Goal: Information Seeking & Learning: Learn about a topic

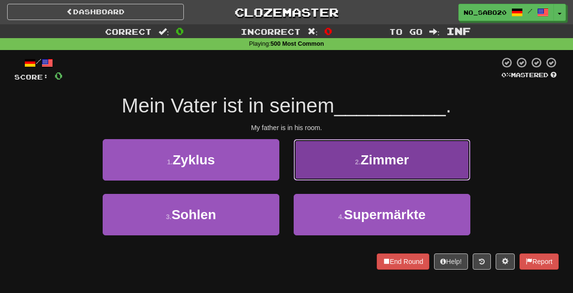
click at [389, 168] on button "2 . Zimmer" at bounding box center [381, 160] width 177 height 42
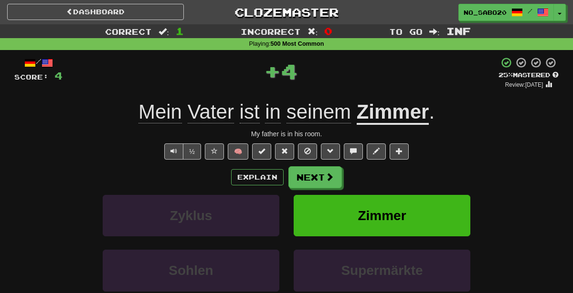
click at [382, 115] on u "Zimmer" at bounding box center [392, 113] width 73 height 24
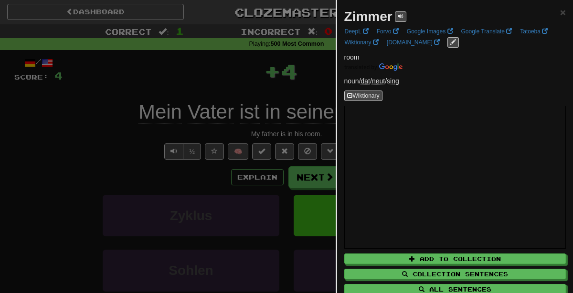
click at [251, 57] on div at bounding box center [286, 146] width 573 height 293
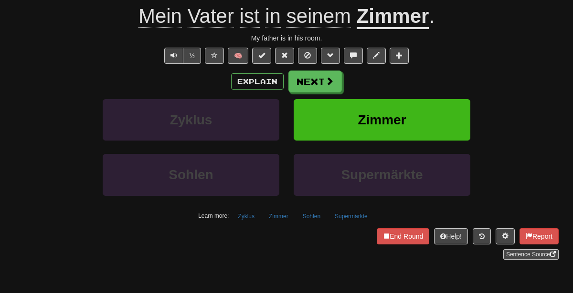
scroll to position [95, 0]
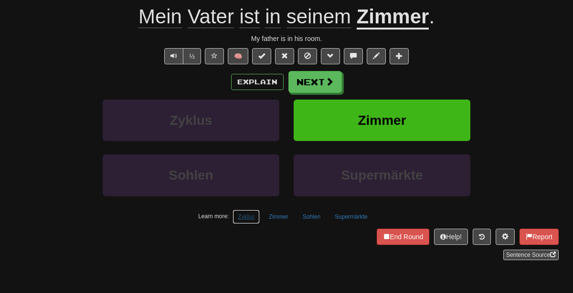
click at [249, 215] on button "Zyklus" at bounding box center [245, 217] width 27 height 14
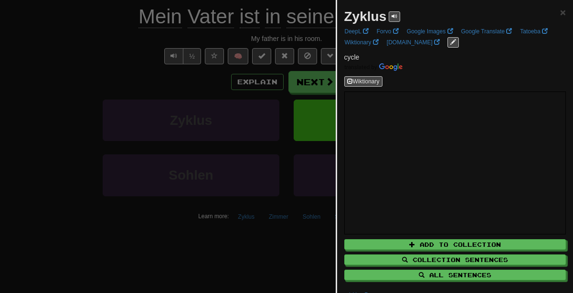
click at [0, 192] on div at bounding box center [286, 146] width 573 height 293
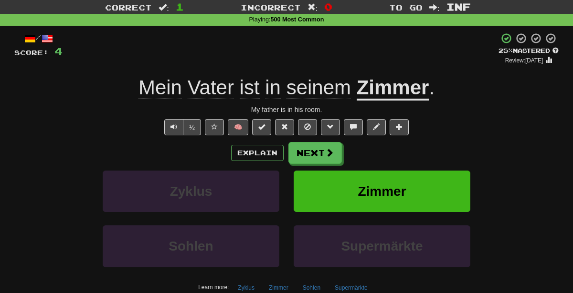
scroll to position [24, 0]
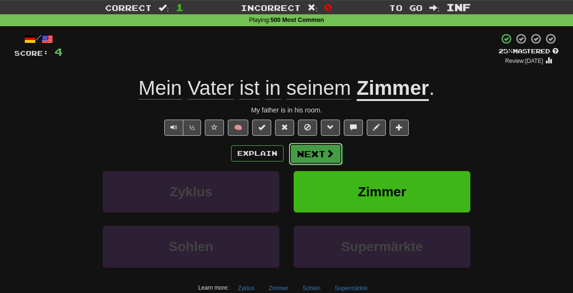
click at [325, 154] on span at bounding box center [329, 153] width 9 height 9
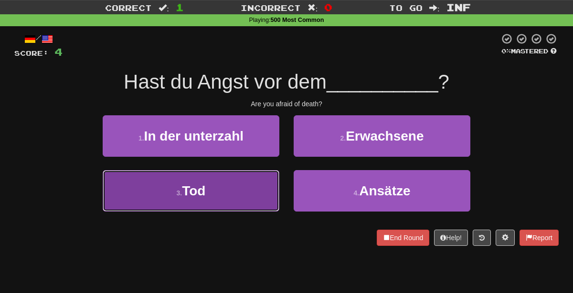
click at [216, 198] on button "3 . Tod" at bounding box center [191, 191] width 177 height 42
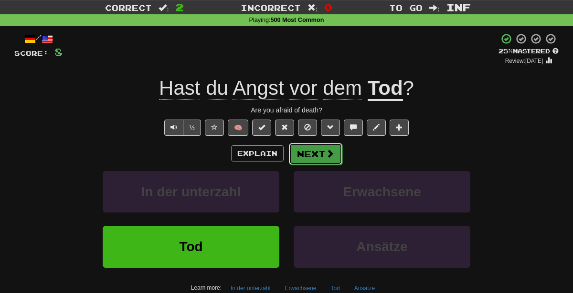
click at [307, 153] on button "Next" at bounding box center [315, 154] width 53 height 22
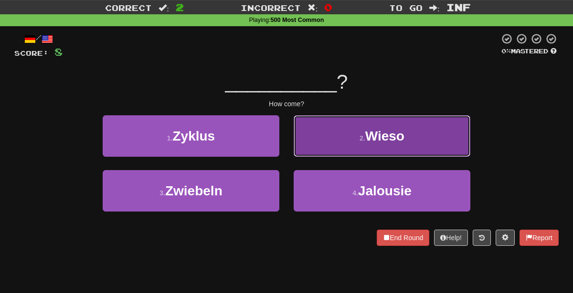
click at [314, 132] on button "2 . Wieso" at bounding box center [381, 136] width 177 height 42
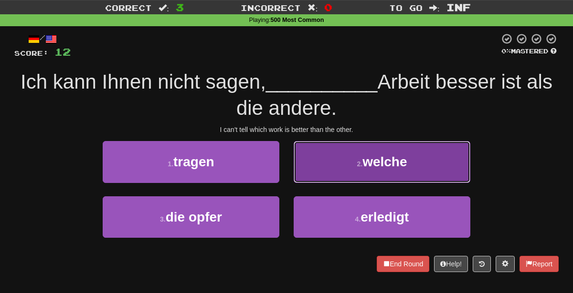
click at [375, 177] on button "2 . welche" at bounding box center [381, 162] width 177 height 42
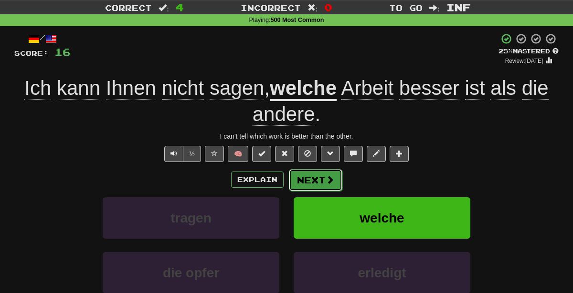
click at [312, 175] on button "Next" at bounding box center [315, 180] width 53 height 22
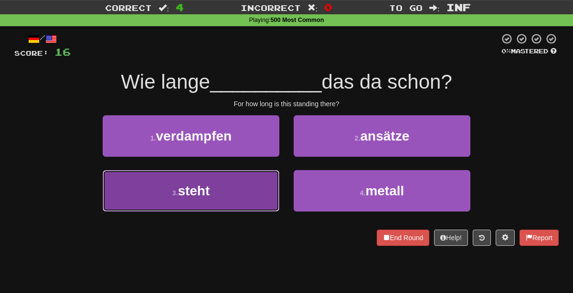
click at [248, 195] on button "3 . steht" at bounding box center [191, 191] width 177 height 42
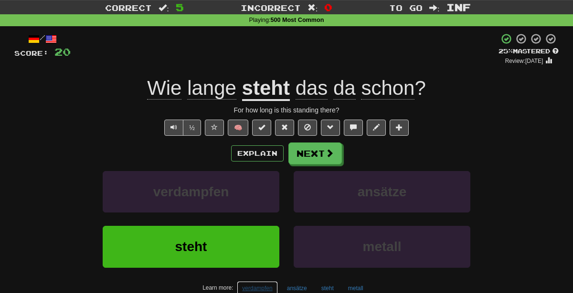
click at [254, 287] on button "verdampfen" at bounding box center [257, 288] width 41 height 14
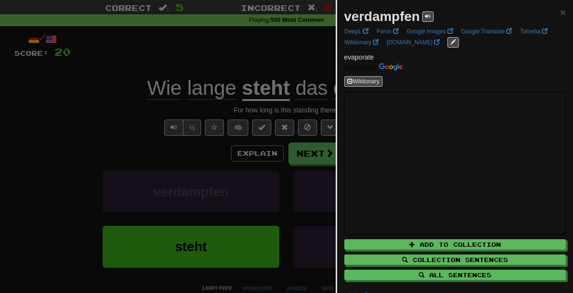
click at [178, 196] on div at bounding box center [286, 146] width 573 height 293
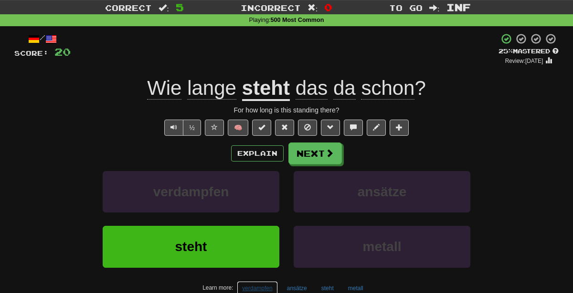
click at [254, 281] on button "verdampfen" at bounding box center [257, 288] width 41 height 14
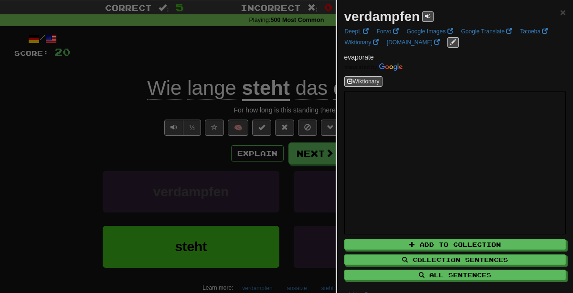
click at [278, 84] on div at bounding box center [286, 146] width 573 height 293
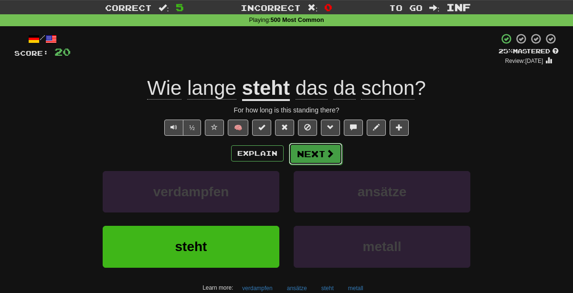
click at [315, 156] on button "Next" at bounding box center [315, 154] width 53 height 22
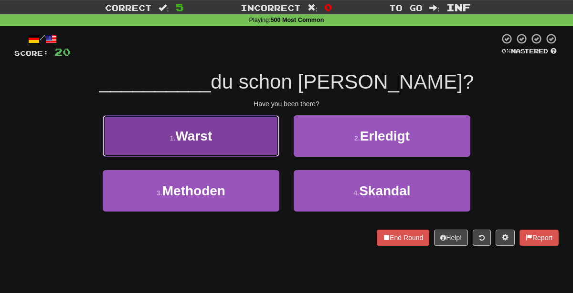
click at [266, 138] on button "1 . Warst" at bounding box center [191, 136] width 177 height 42
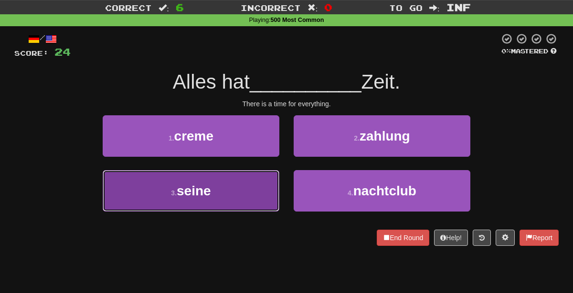
click at [205, 200] on button "3 . seine" at bounding box center [191, 191] width 177 height 42
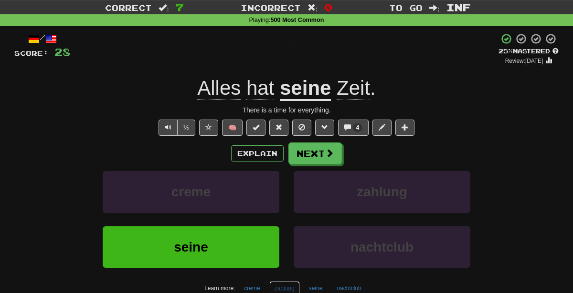
click at [281, 284] on button "zahlung" at bounding box center [284, 288] width 31 height 14
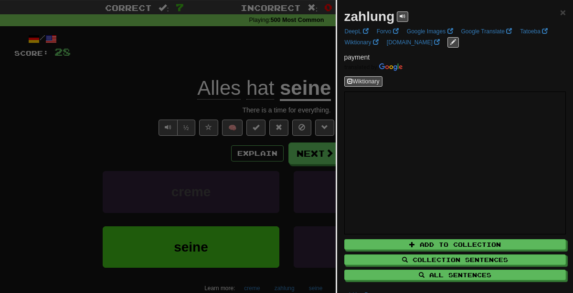
click at [198, 218] on div at bounding box center [286, 146] width 573 height 293
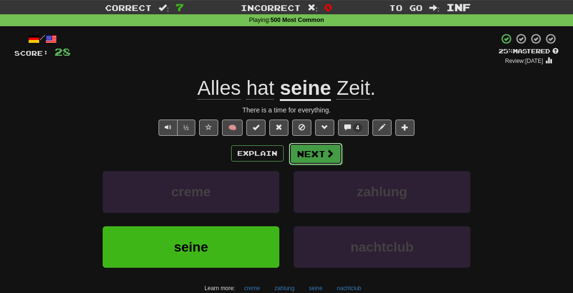
click at [325, 152] on span at bounding box center [329, 153] width 9 height 9
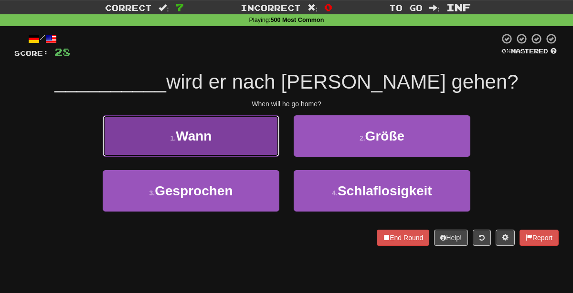
click at [250, 136] on button "1 . Wann" at bounding box center [191, 136] width 177 height 42
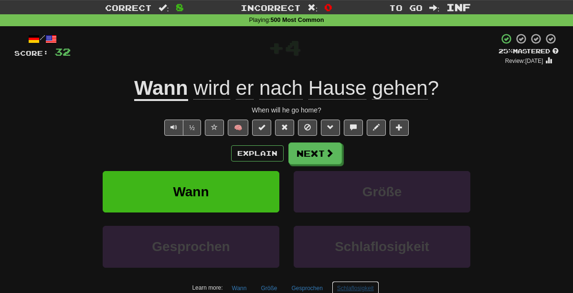
click at [354, 286] on button "Schlaflosigkeit" at bounding box center [355, 288] width 47 height 14
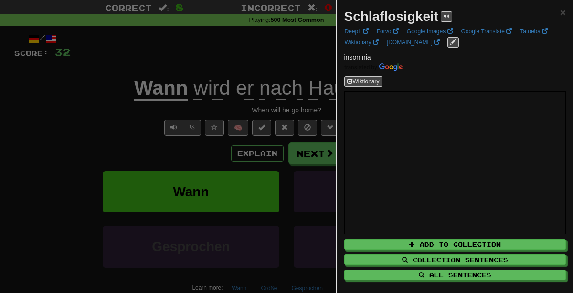
click at [274, 115] on div at bounding box center [286, 146] width 573 height 293
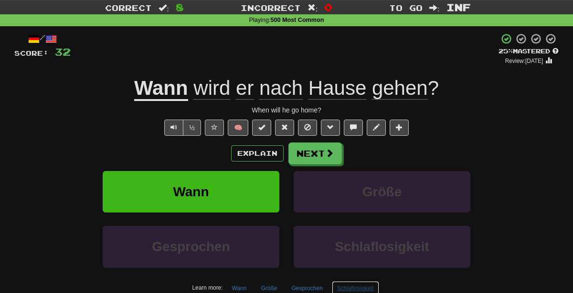
click at [357, 286] on button "Schlaflosigkeit" at bounding box center [355, 288] width 47 height 14
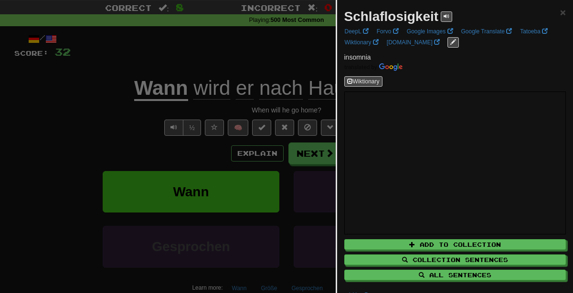
click at [246, 136] on div at bounding box center [286, 146] width 573 height 293
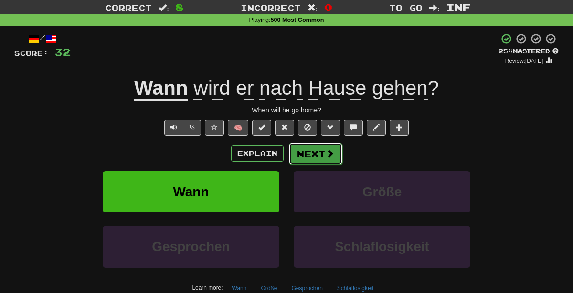
click at [320, 157] on button "Next" at bounding box center [315, 154] width 53 height 22
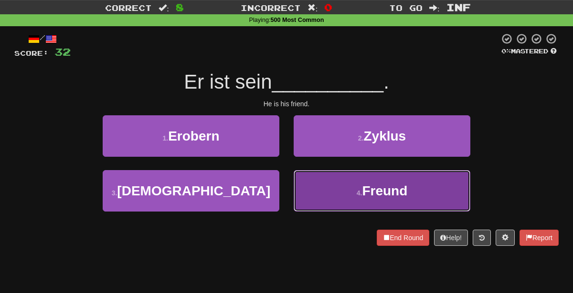
click at [331, 197] on button "4 . Freund" at bounding box center [381, 191] width 177 height 42
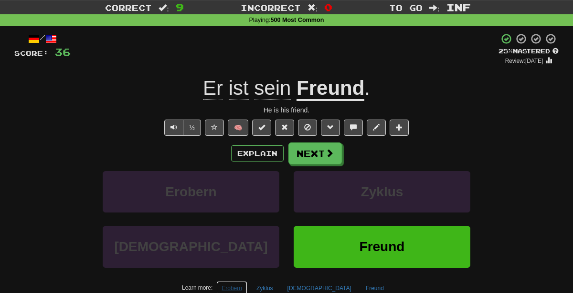
click at [247, 290] on button "Erobern" at bounding box center [231, 288] width 31 height 14
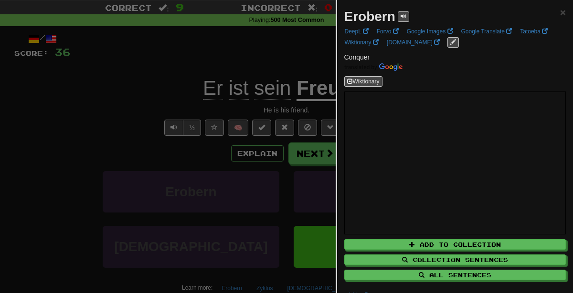
click at [192, 167] on div at bounding box center [286, 146] width 573 height 293
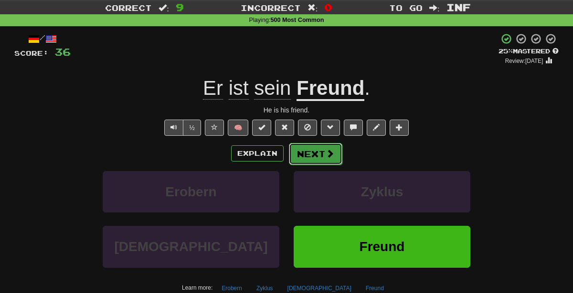
click at [325, 153] on span at bounding box center [329, 153] width 9 height 9
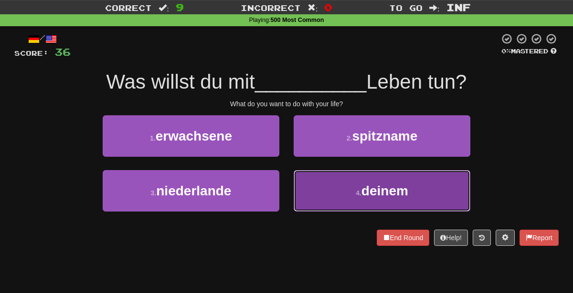
click at [340, 184] on button "4 . deinem" at bounding box center [381, 191] width 177 height 42
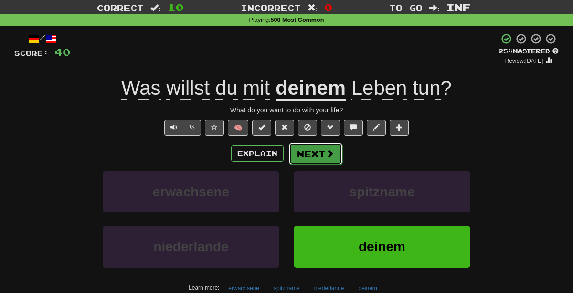
click at [329, 154] on span at bounding box center [329, 153] width 9 height 9
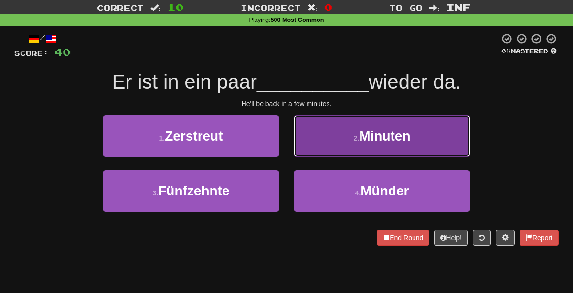
click at [313, 134] on button "2 . Minuten" at bounding box center [381, 136] width 177 height 42
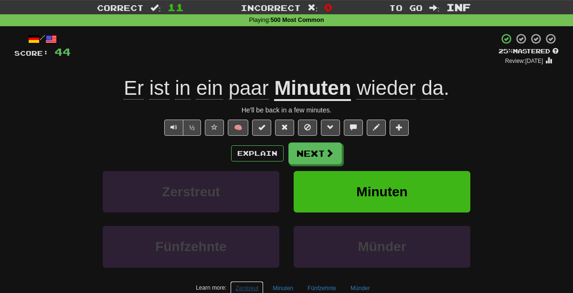
click at [256, 286] on button "Zerstreut" at bounding box center [246, 288] width 33 height 14
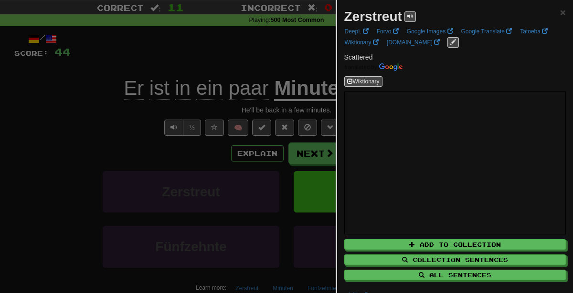
click at [281, 169] on div at bounding box center [286, 146] width 573 height 293
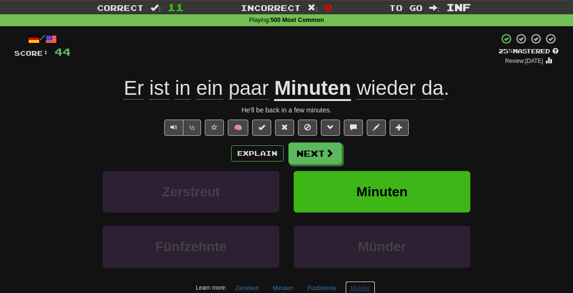
click at [363, 285] on button "Münder" at bounding box center [360, 288] width 30 height 14
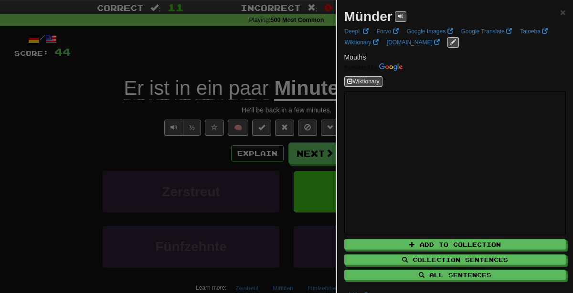
click at [264, 141] on div at bounding box center [286, 146] width 573 height 293
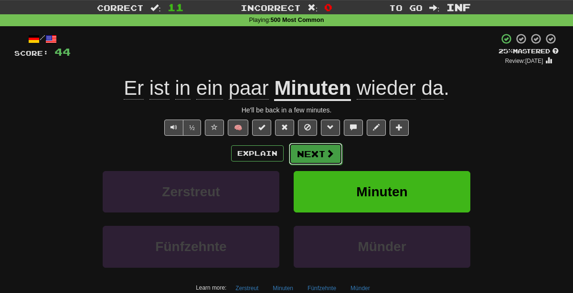
click at [322, 156] on button "Next" at bounding box center [315, 154] width 53 height 22
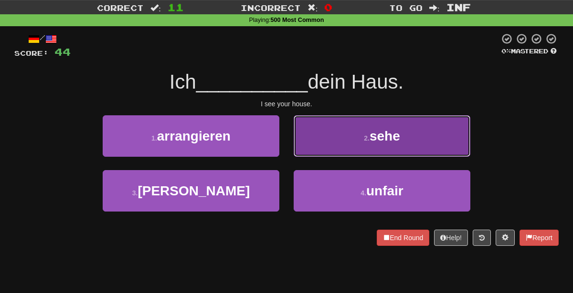
click at [308, 143] on button "2 . sehe" at bounding box center [381, 136] width 177 height 42
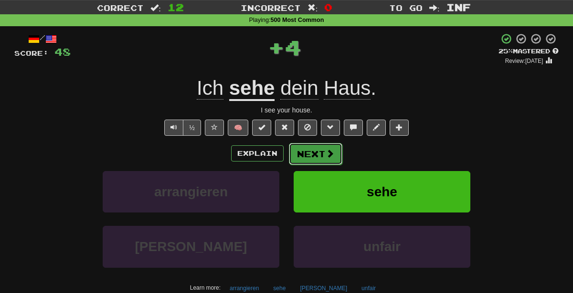
click at [312, 156] on button "Next" at bounding box center [315, 154] width 53 height 22
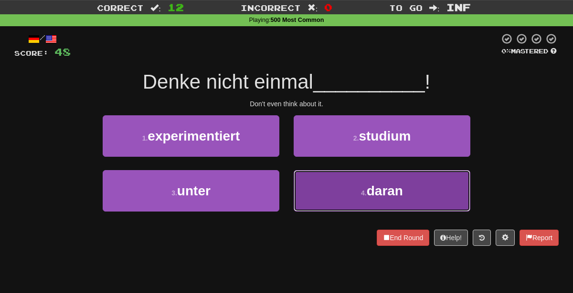
click at [320, 188] on button "4 . daran" at bounding box center [381, 191] width 177 height 42
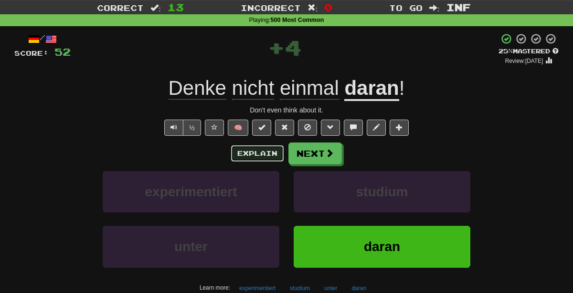
click at [259, 157] on button "Explain" at bounding box center [257, 154] width 52 height 16
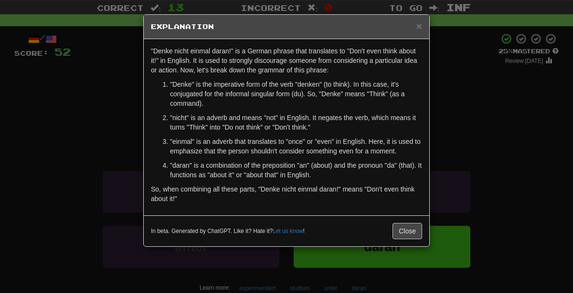
click at [494, 152] on div "× Explanation "Denke nicht einmal daran!" is a German phrase that translates to…" at bounding box center [286, 146] width 573 height 293
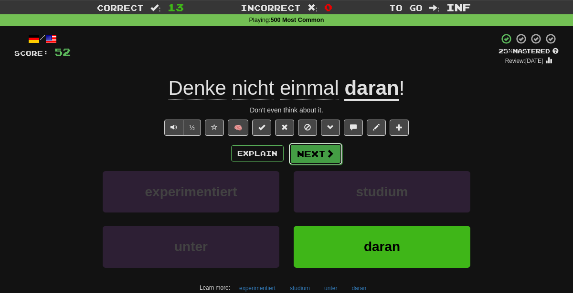
click at [317, 152] on button "Next" at bounding box center [315, 154] width 53 height 22
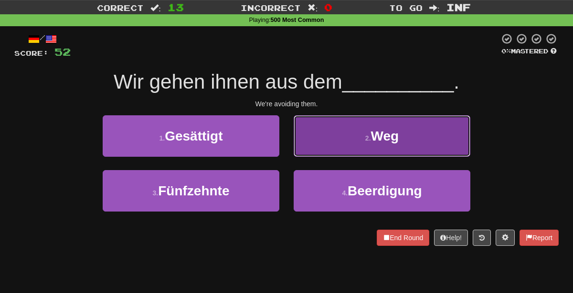
click at [344, 153] on button "2 . Weg" at bounding box center [381, 136] width 177 height 42
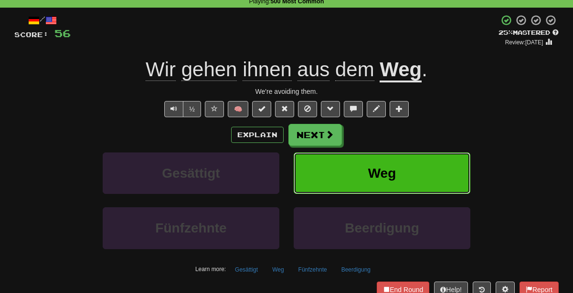
scroll to position [43, 0]
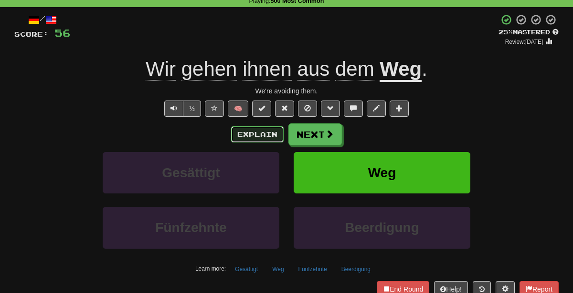
click at [256, 138] on button "Explain" at bounding box center [257, 134] width 52 height 16
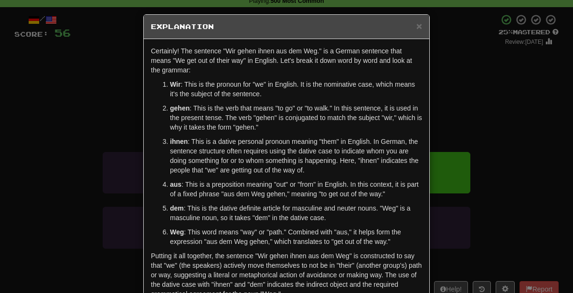
click at [459, 101] on div "× Explanation Certainly! The sentence "Wir gehen ihnen aus dem Weg." is a Germa…" at bounding box center [286, 146] width 573 height 293
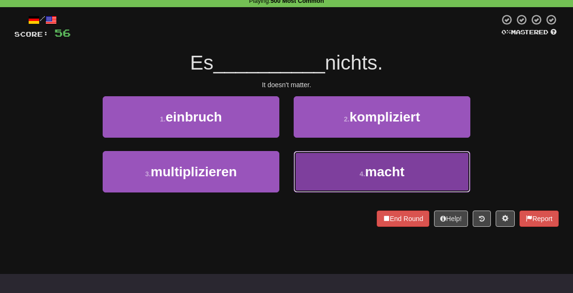
click at [331, 167] on button "4 . macht" at bounding box center [381, 172] width 177 height 42
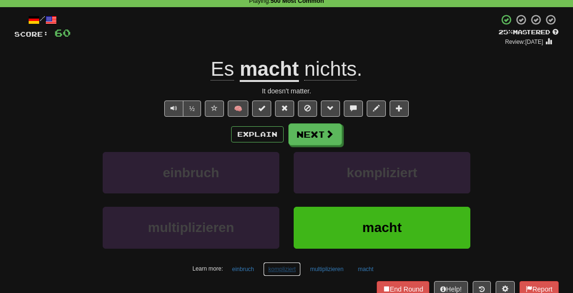
click at [272, 268] on button "kompliziert" at bounding box center [282, 269] width 38 height 14
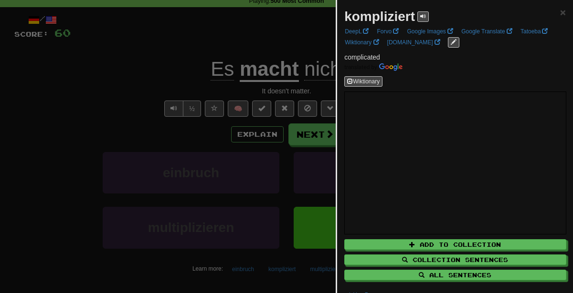
click at [262, 269] on div at bounding box center [286, 146] width 573 height 293
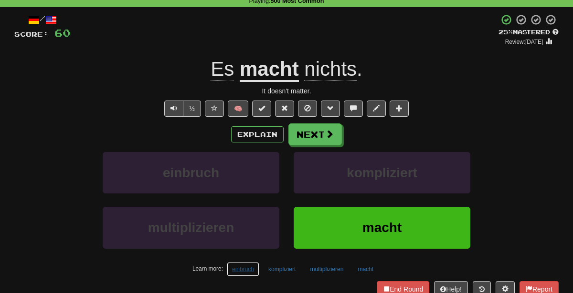
click at [258, 268] on button "einbruch" at bounding box center [243, 269] width 32 height 14
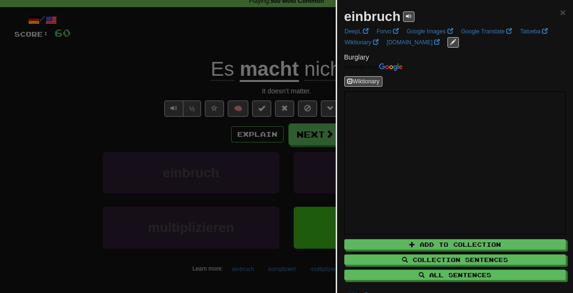
click at [250, 119] on div at bounding box center [286, 146] width 573 height 293
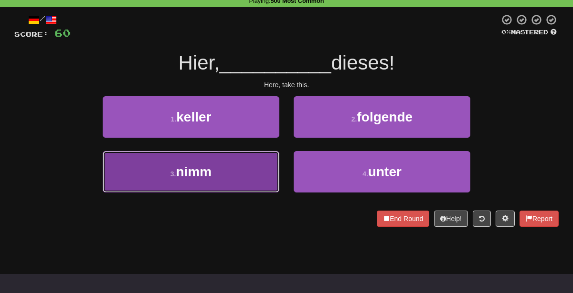
click at [227, 185] on button "3 . nimm" at bounding box center [191, 172] width 177 height 42
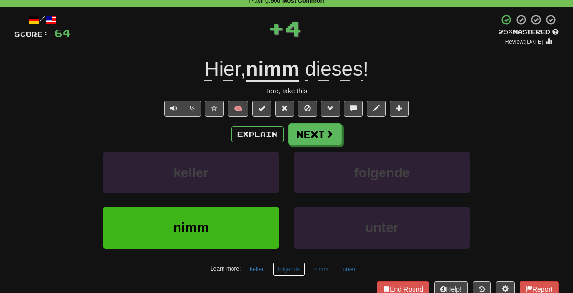
click at [291, 267] on button "folgende" at bounding box center [288, 269] width 32 height 14
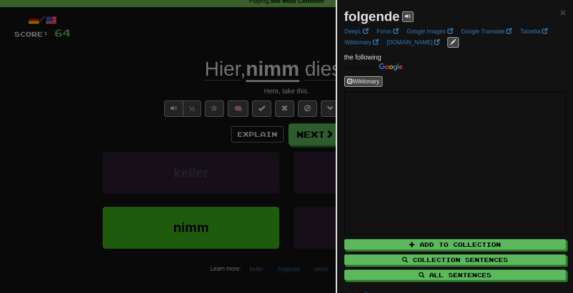
click at [158, 90] on div at bounding box center [286, 146] width 573 height 293
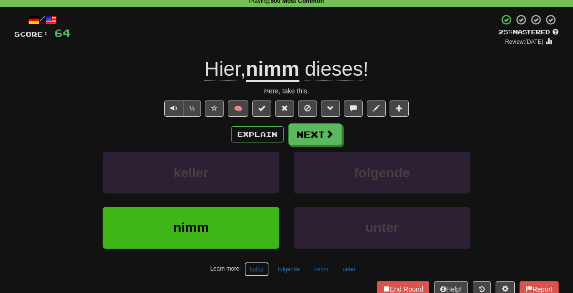
click at [261, 270] on button "keller" at bounding box center [256, 269] width 24 height 14
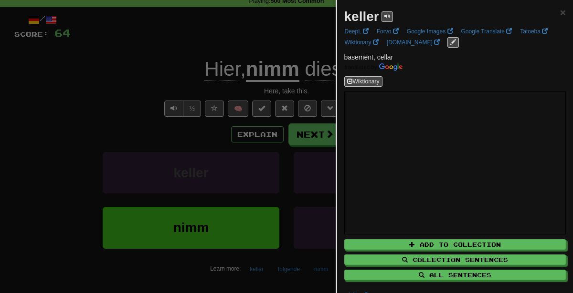
click at [187, 120] on div at bounding box center [286, 146] width 573 height 293
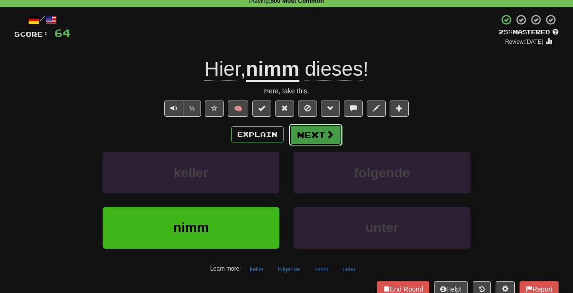
click at [294, 131] on button "Next" at bounding box center [315, 135] width 53 height 22
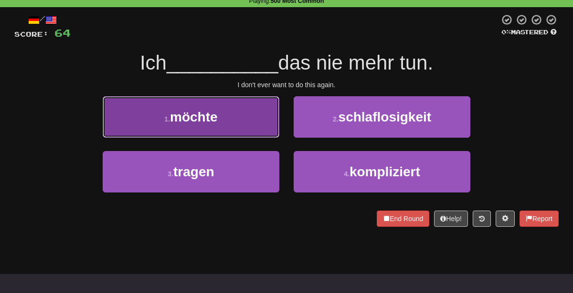
click at [233, 126] on button "1 . möchte" at bounding box center [191, 117] width 177 height 42
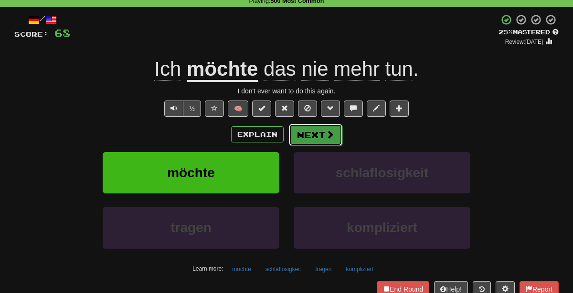
click at [321, 135] on button "Next" at bounding box center [315, 135] width 53 height 22
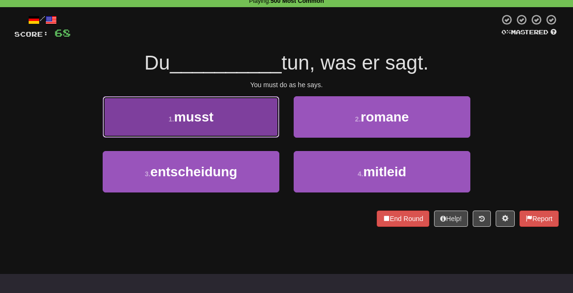
click at [249, 129] on button "1 . musst" at bounding box center [191, 117] width 177 height 42
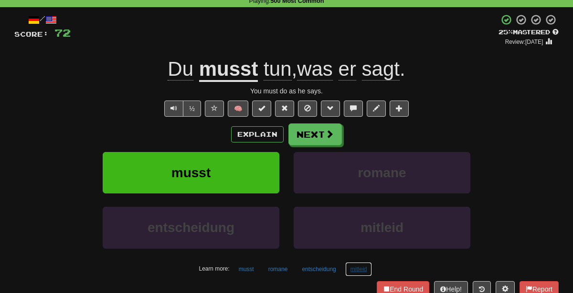
click at [359, 272] on button "mitleid" at bounding box center [358, 269] width 27 height 14
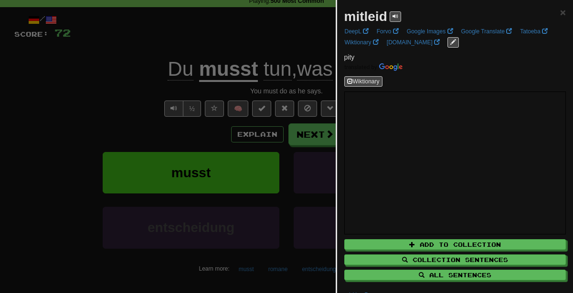
click at [229, 118] on div at bounding box center [286, 146] width 573 height 293
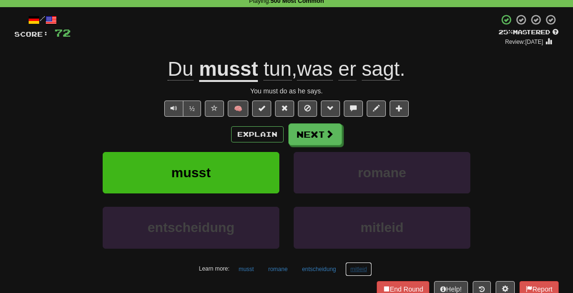
click at [355, 270] on button "mitleid" at bounding box center [358, 269] width 27 height 14
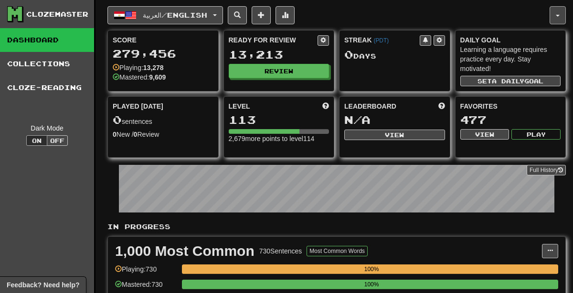
click at [558, 11] on button "button" at bounding box center [557, 15] width 16 height 18
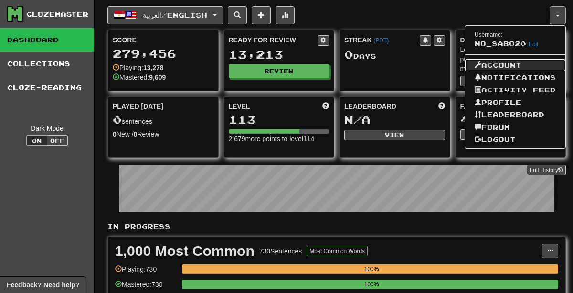
click at [510, 62] on link "Account" at bounding box center [515, 65] width 100 height 12
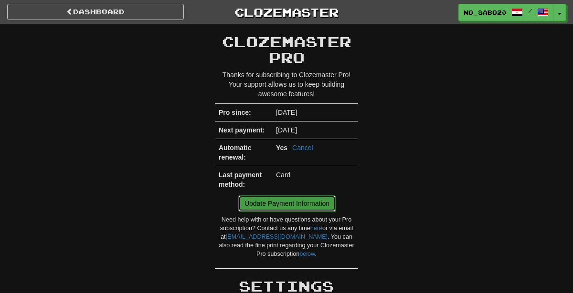
click at [310, 199] on link "Update Payment Information" at bounding box center [286, 204] width 97 height 16
click at [111, 12] on link "Dashboard" at bounding box center [95, 12] width 177 height 16
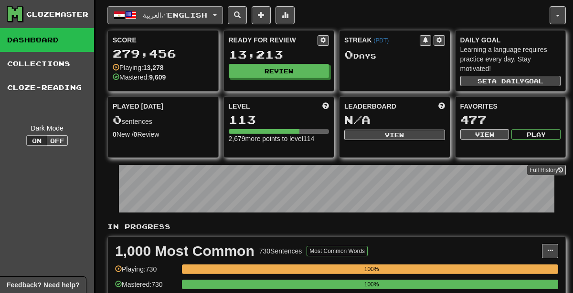
click at [173, 18] on span "العربية / English" at bounding box center [175, 15] width 64 height 8
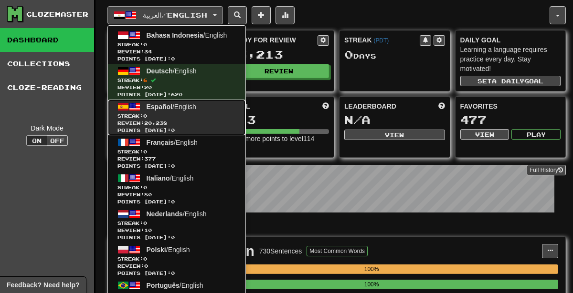
click at [185, 117] on span "Streak: 0" at bounding box center [176, 116] width 118 height 7
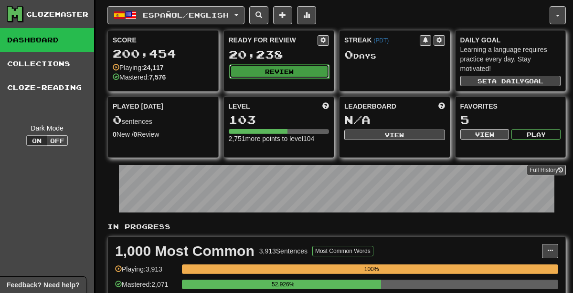
click at [299, 72] on button "Review" at bounding box center [279, 71] width 101 height 14
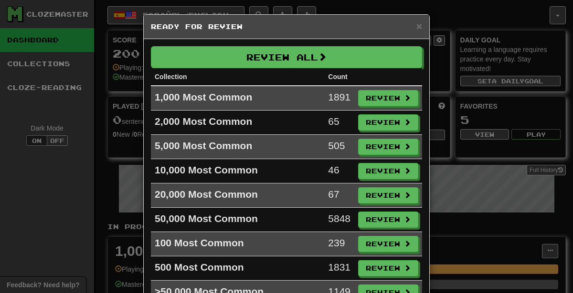
click at [464, 137] on div "× Ready for Review Review All Collection Count 1,000 Most Common 1891 Review 2,…" at bounding box center [286, 146] width 573 height 293
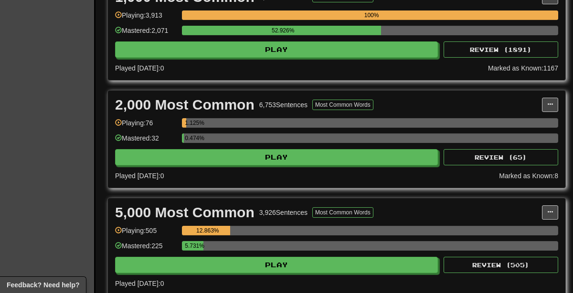
scroll to position [260, 0]
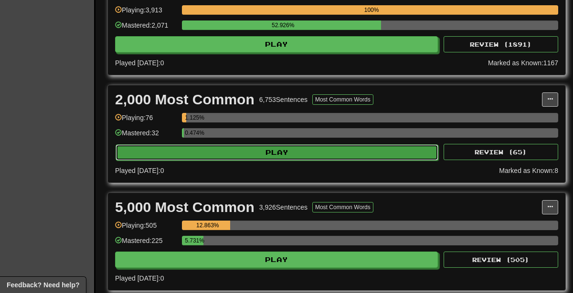
click at [394, 149] on button "Play" at bounding box center [276, 153] width 323 height 16
select select "********"
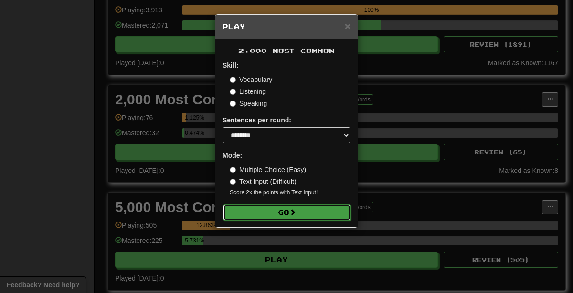
click at [284, 218] on button "Go" at bounding box center [287, 213] width 128 height 16
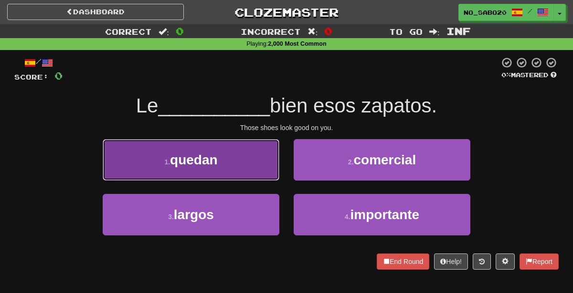
click at [246, 157] on button "1 . quedan" at bounding box center [191, 160] width 177 height 42
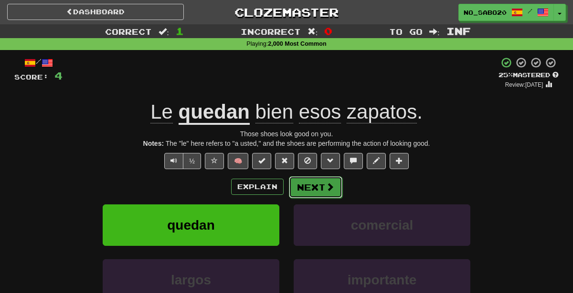
click at [298, 189] on button "Next" at bounding box center [315, 188] width 53 height 22
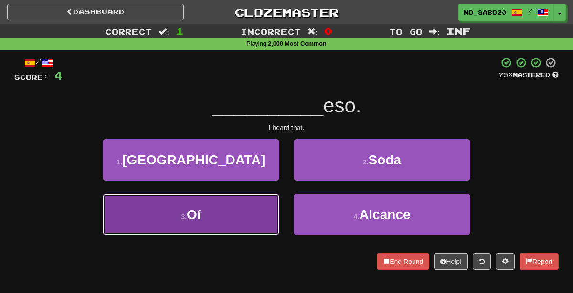
click at [239, 219] on button "3 . Oí" at bounding box center [191, 215] width 177 height 42
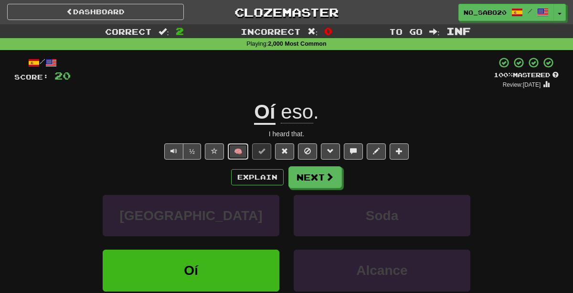
click at [237, 152] on button "🧠" at bounding box center [238, 152] width 21 height 16
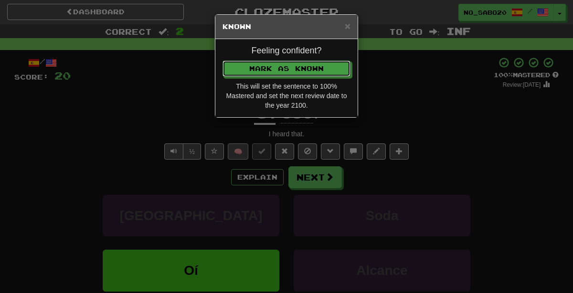
click at [222, 61] on button "Mark as Known" at bounding box center [286, 69] width 128 height 16
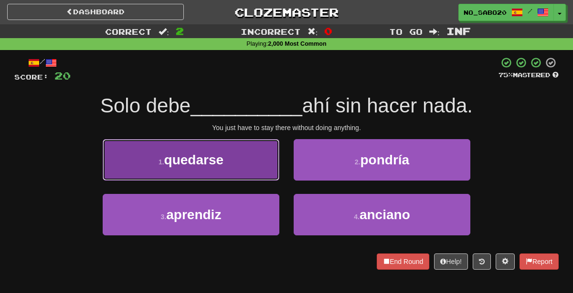
click at [230, 167] on button "1 . quedarse" at bounding box center [191, 160] width 177 height 42
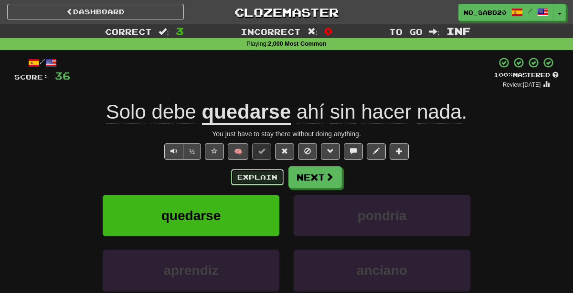
click at [266, 176] on button "Explain" at bounding box center [257, 177] width 52 height 16
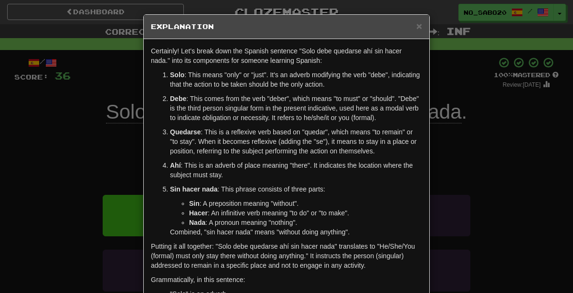
click at [503, 150] on div "× Explanation Certainly! Let's break down the Spanish sentence "Solo debe queda…" at bounding box center [286, 146] width 573 height 293
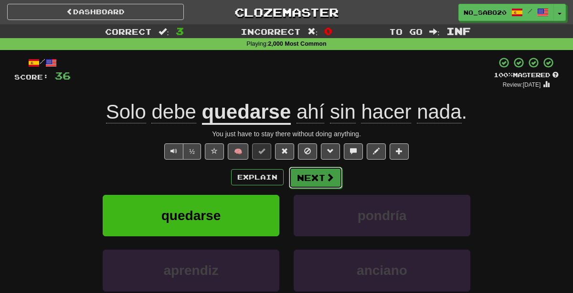
click at [312, 172] on button "Next" at bounding box center [315, 178] width 53 height 22
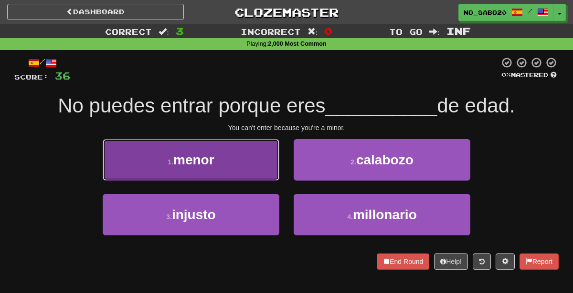
click at [253, 160] on button "1 . menor" at bounding box center [191, 160] width 177 height 42
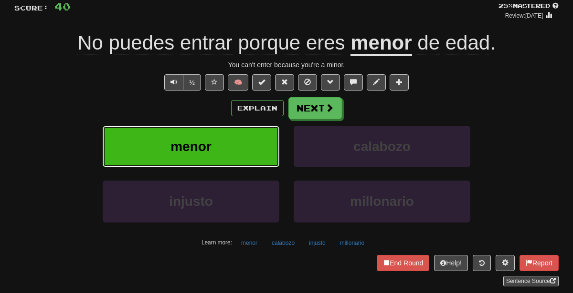
scroll to position [93, 0]
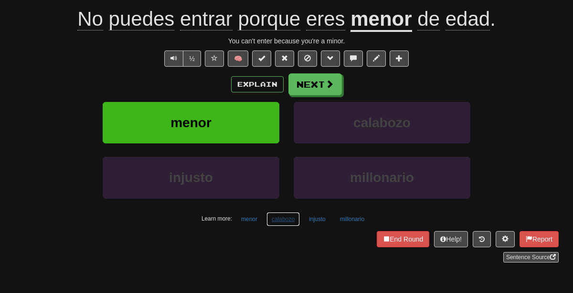
click at [292, 219] on button "calabozo" at bounding box center [282, 219] width 33 height 14
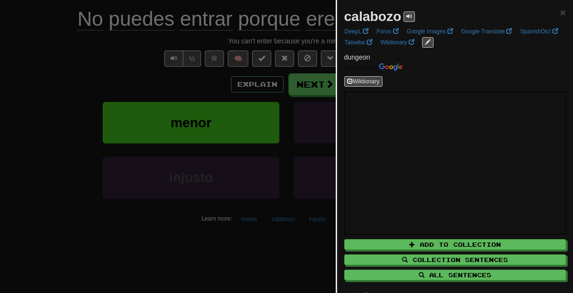
click at [143, 103] on div at bounding box center [286, 146] width 573 height 293
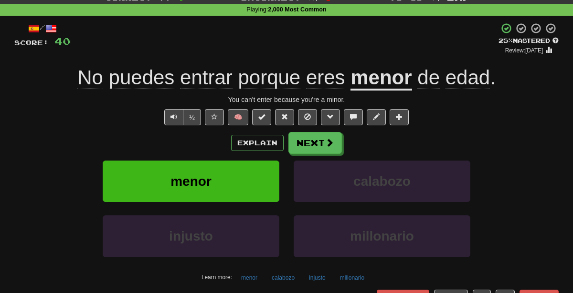
scroll to position [34, 0]
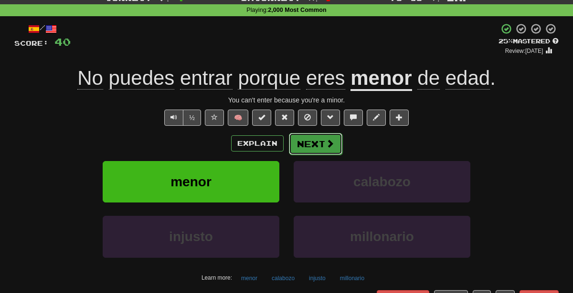
click at [302, 145] on button "Next" at bounding box center [315, 144] width 53 height 22
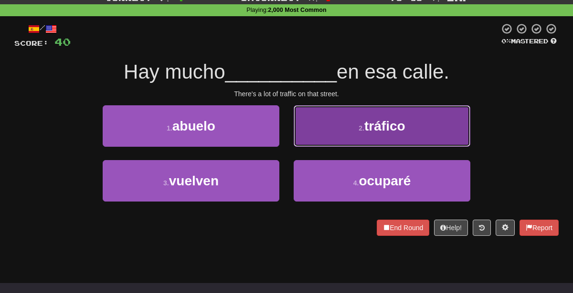
click at [357, 123] on button "2 . tráfico" at bounding box center [381, 126] width 177 height 42
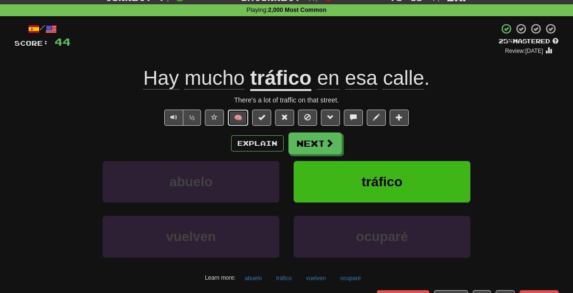
click at [241, 119] on button "🧠" at bounding box center [238, 118] width 21 height 16
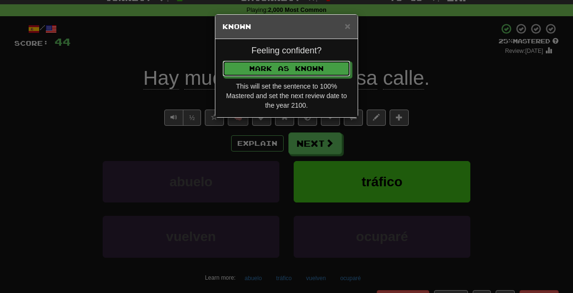
click at [222, 61] on button "Mark as Known" at bounding box center [286, 69] width 128 height 16
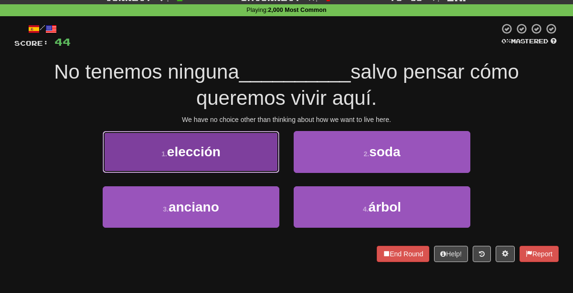
click at [243, 159] on button "1 . elección" at bounding box center [191, 152] width 177 height 42
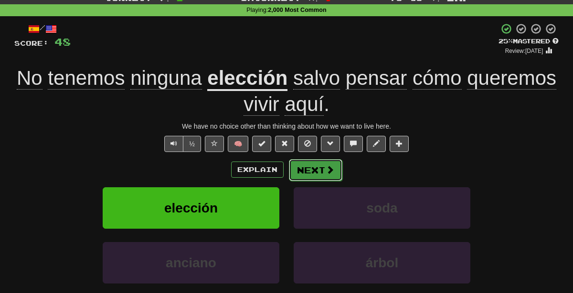
click at [307, 174] on button "Next" at bounding box center [315, 170] width 53 height 22
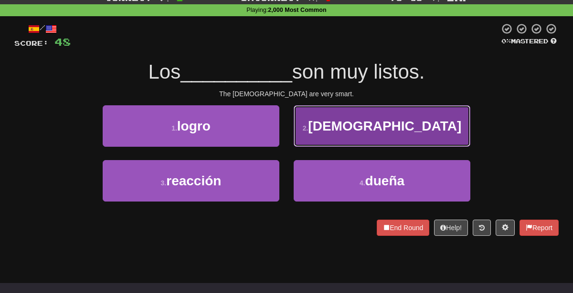
click at [321, 127] on button "2 . [DEMOGRAPHIC_DATA]" at bounding box center [381, 126] width 177 height 42
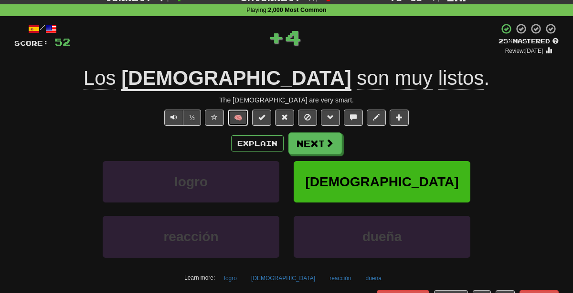
click at [236, 116] on button "🧠" at bounding box center [238, 118] width 21 height 16
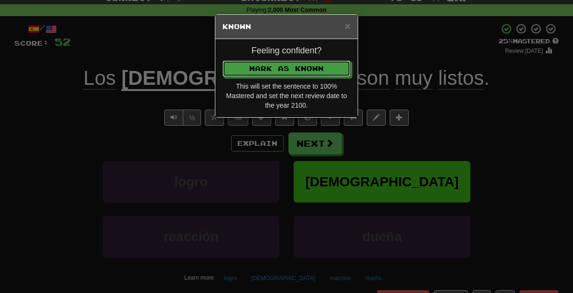
click at [222, 61] on button "Mark as Known" at bounding box center [286, 69] width 128 height 16
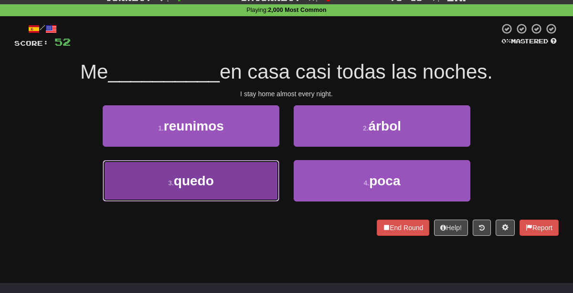
click at [227, 185] on button "3 . quedo" at bounding box center [191, 181] width 177 height 42
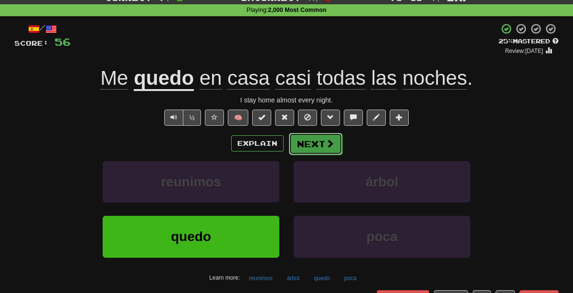
click at [326, 144] on span at bounding box center [329, 143] width 9 height 9
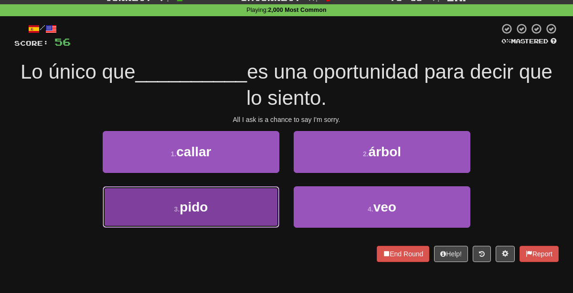
click at [223, 212] on button "3 . pido" at bounding box center [191, 208] width 177 height 42
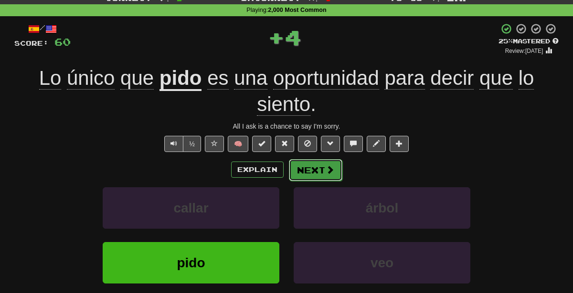
click at [320, 166] on button "Next" at bounding box center [315, 170] width 53 height 22
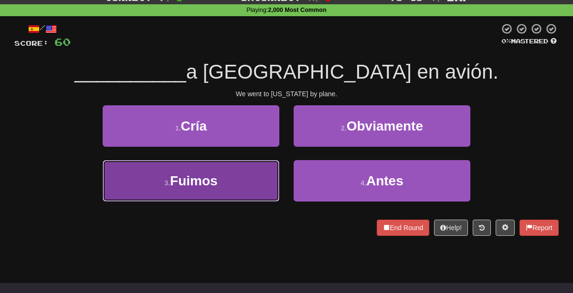
click at [247, 185] on button "3 . Fuimos" at bounding box center [191, 181] width 177 height 42
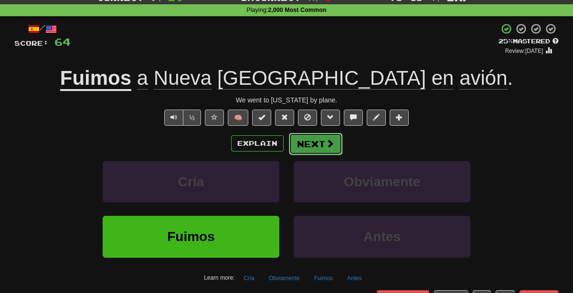
click at [310, 143] on button "Next" at bounding box center [315, 144] width 53 height 22
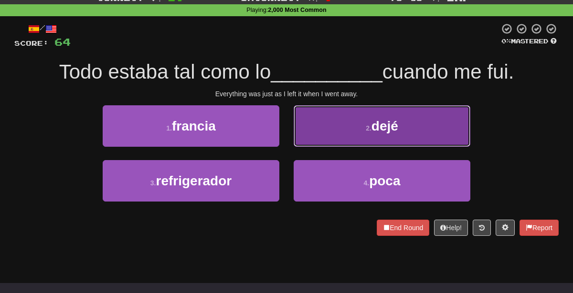
click at [320, 124] on button "2 . dejé" at bounding box center [381, 126] width 177 height 42
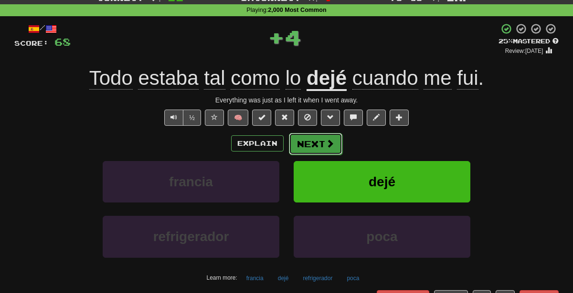
click at [322, 139] on button "Next" at bounding box center [315, 144] width 53 height 22
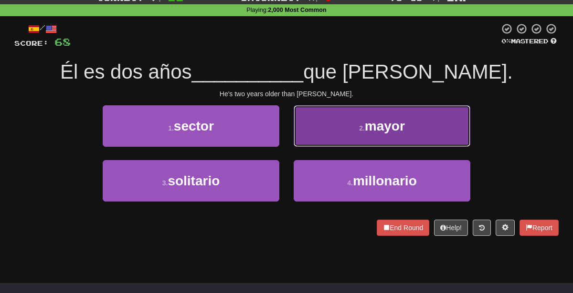
click at [335, 122] on button "2 . mayor" at bounding box center [381, 126] width 177 height 42
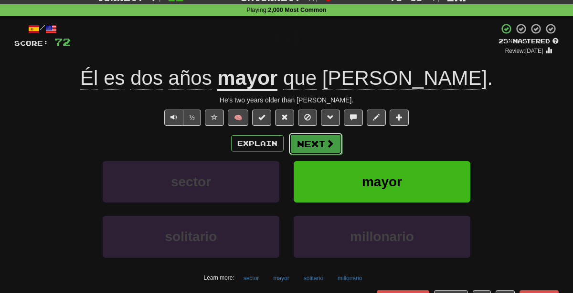
click at [312, 140] on button "Next" at bounding box center [315, 144] width 53 height 22
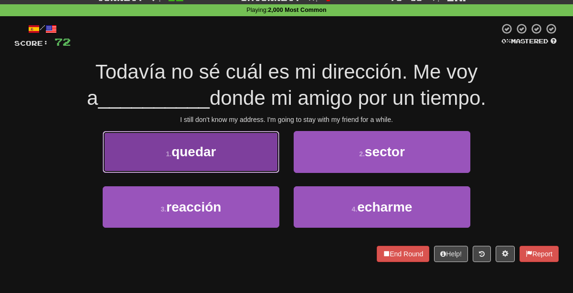
click at [243, 156] on button "1 . quedar" at bounding box center [191, 152] width 177 height 42
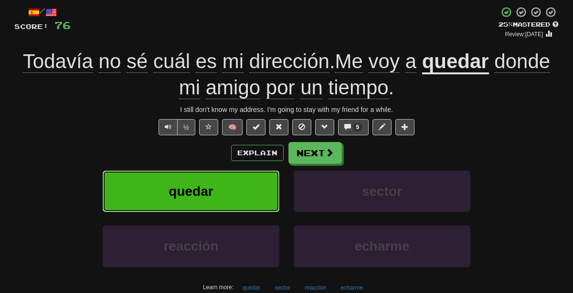
scroll to position [51, 0]
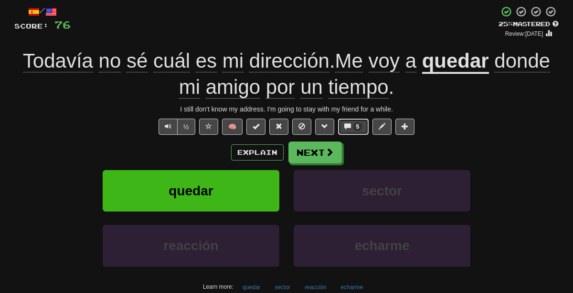
click at [356, 127] on span "5" at bounding box center [357, 127] width 3 height 7
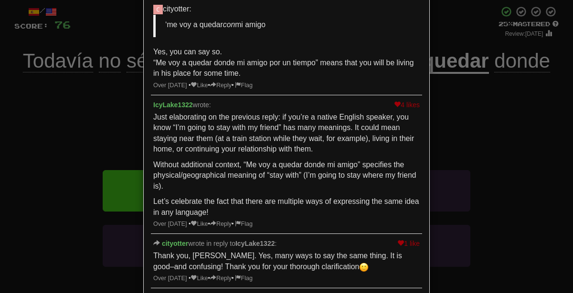
scroll to position [174, 0]
click at [506, 186] on div "× Discussion View in the forum Todavía no sé cuál es mi dirección. Me voy a que…" at bounding box center [286, 146] width 573 height 293
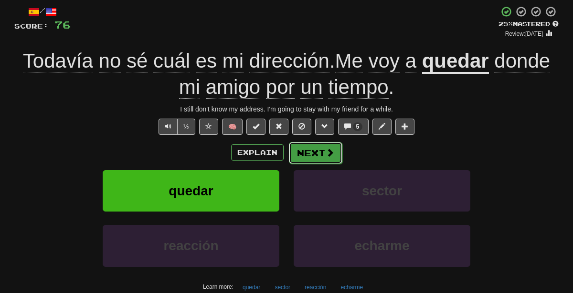
click at [308, 153] on button "Next" at bounding box center [315, 153] width 53 height 22
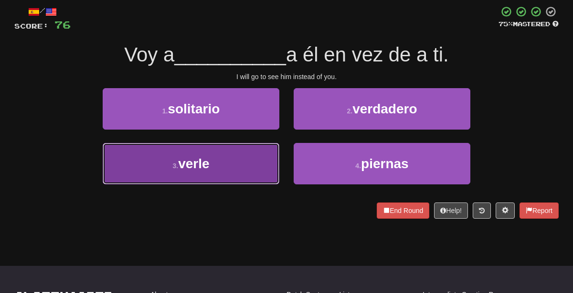
click at [245, 169] on button "3 . [PERSON_NAME]" at bounding box center [191, 164] width 177 height 42
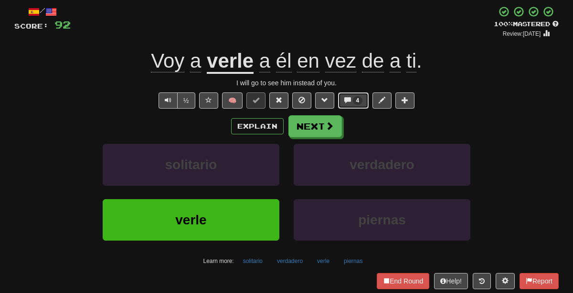
click at [347, 98] on span at bounding box center [347, 100] width 7 height 7
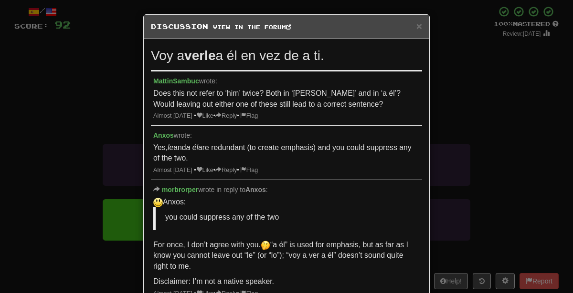
click at [459, 128] on div "× Discussion View in the forum Voy a [PERSON_NAME] a él en vez de a ti. [PERSON…" at bounding box center [286, 146] width 573 height 293
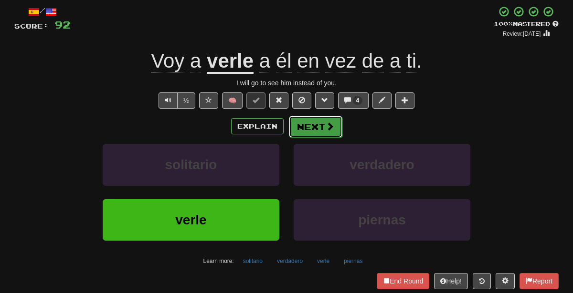
click at [307, 126] on button "Next" at bounding box center [315, 127] width 53 height 22
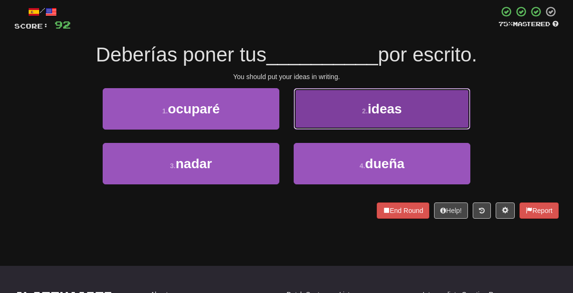
click at [315, 115] on button "2 . ideas" at bounding box center [381, 109] width 177 height 42
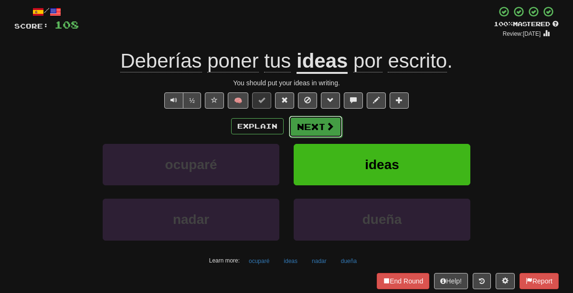
click at [317, 121] on button "Next" at bounding box center [315, 127] width 53 height 22
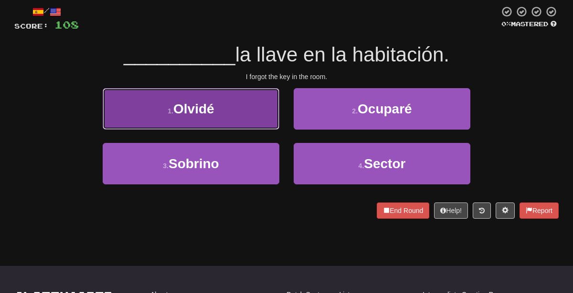
click at [232, 106] on button "1 . [GEOGRAPHIC_DATA]" at bounding box center [191, 109] width 177 height 42
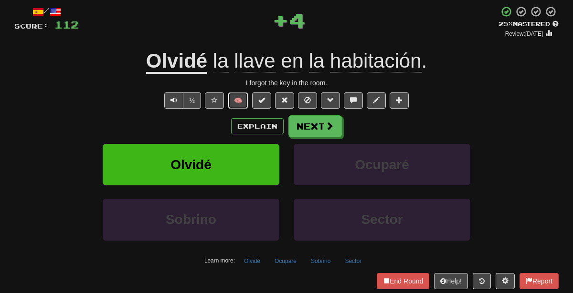
click at [242, 100] on button "🧠" at bounding box center [238, 101] width 21 height 16
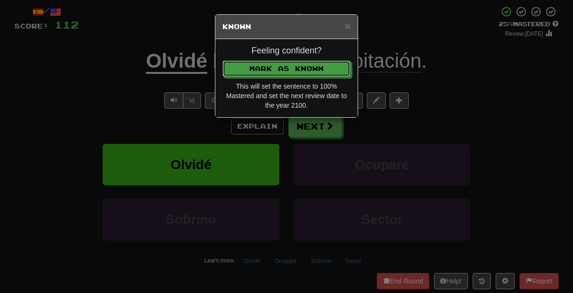
click at [222, 61] on button "Mark as Known" at bounding box center [286, 69] width 128 height 16
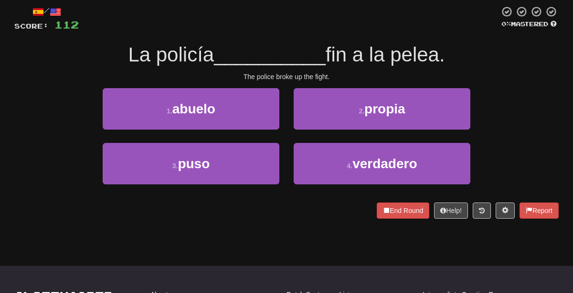
scroll to position [0, 0]
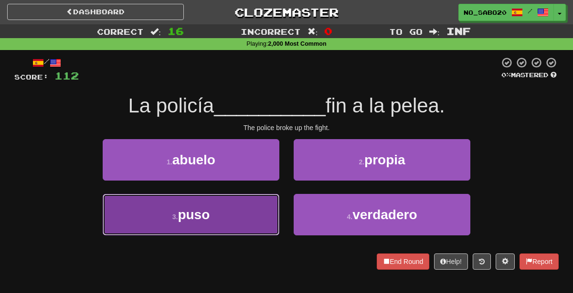
click at [227, 198] on button "3 . puso" at bounding box center [191, 215] width 177 height 42
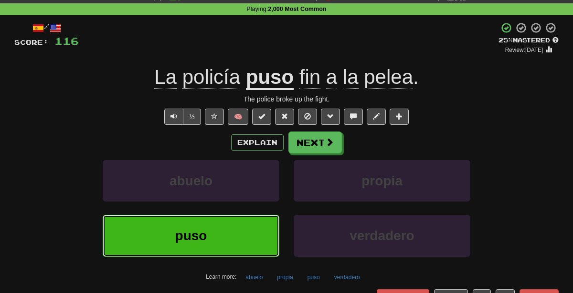
scroll to position [37, 0]
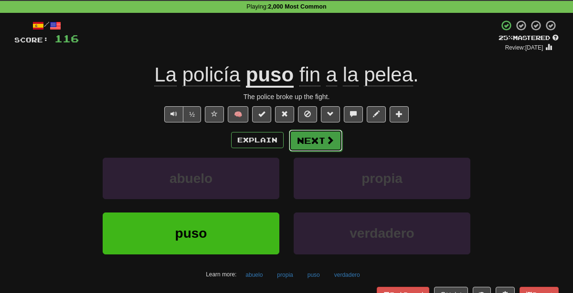
click at [311, 145] on button "Next" at bounding box center [315, 141] width 53 height 22
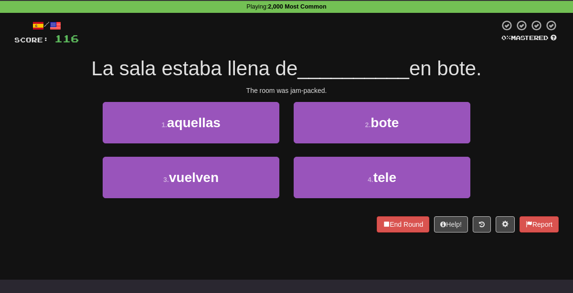
scroll to position [0, 0]
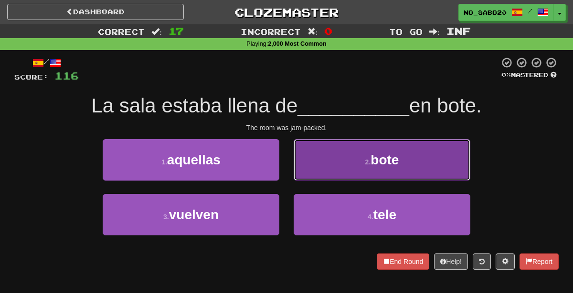
click at [370, 168] on button "2 . bote" at bounding box center [381, 160] width 177 height 42
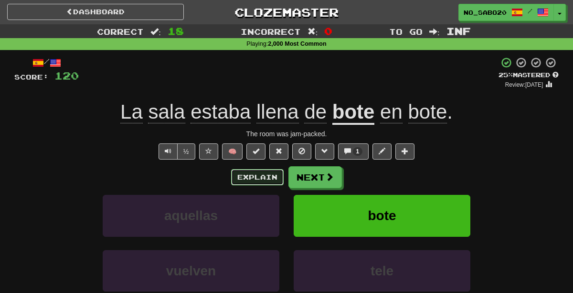
click at [240, 175] on button "Explain" at bounding box center [257, 177] width 52 height 16
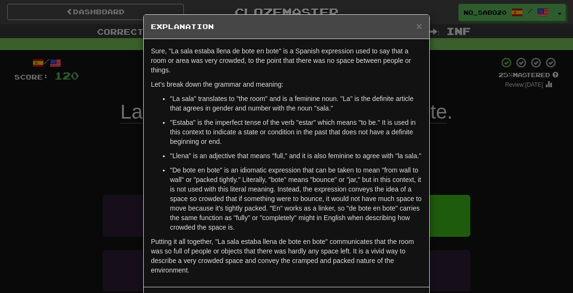
click at [444, 144] on div "× Explanation Sure, "La sala estaba llena de bote en bote" is a Spanish express…" at bounding box center [286, 146] width 573 height 293
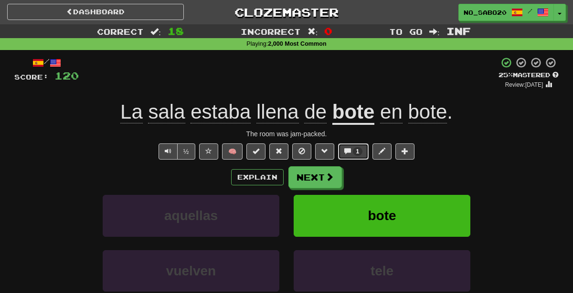
click at [354, 157] on button "1" at bounding box center [353, 152] width 31 height 16
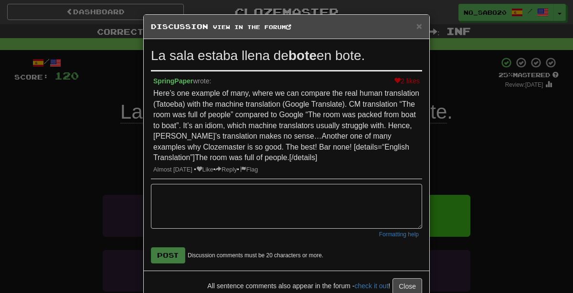
click at [465, 148] on div "× Discussion View in the forum La sala estaba llena de bote en bote. 2 likes Sp…" at bounding box center [286, 146] width 573 height 293
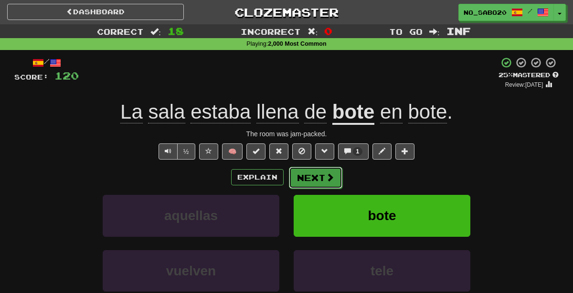
click at [317, 177] on button "Next" at bounding box center [315, 178] width 53 height 22
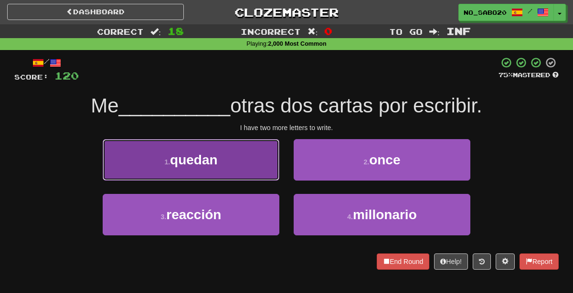
click at [262, 158] on button "1 . quedan" at bounding box center [191, 160] width 177 height 42
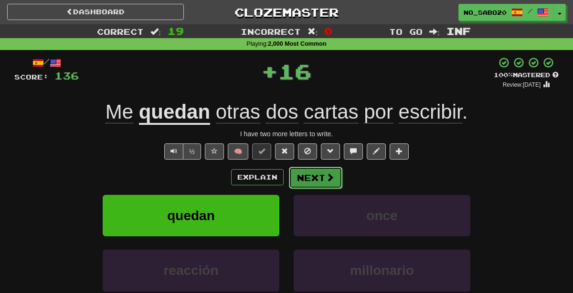
click at [314, 175] on button "Next" at bounding box center [315, 178] width 53 height 22
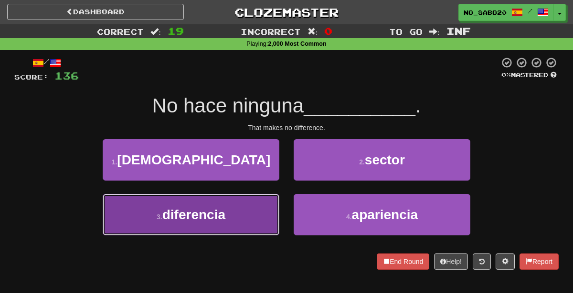
click at [250, 211] on button "3 . diferencia" at bounding box center [191, 215] width 177 height 42
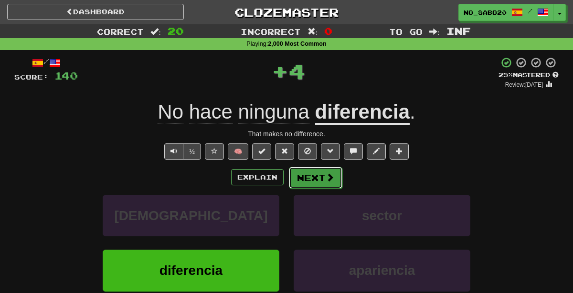
click at [315, 176] on button "Next" at bounding box center [315, 178] width 53 height 22
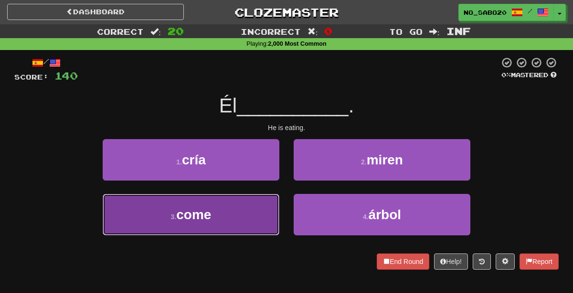
click at [226, 209] on button "3 . come" at bounding box center [191, 215] width 177 height 42
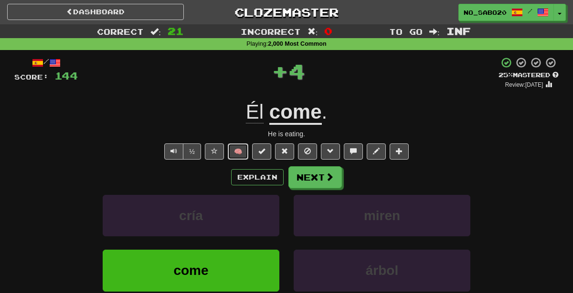
click at [234, 157] on button "🧠" at bounding box center [238, 152] width 21 height 16
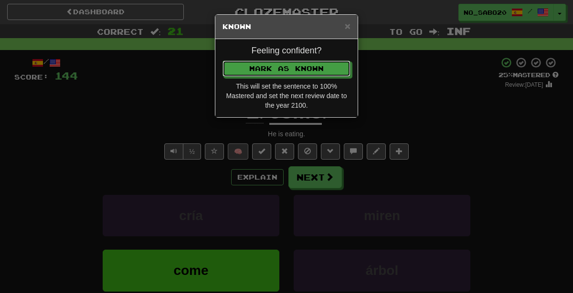
click at [222, 61] on button "Mark as Known" at bounding box center [286, 69] width 128 height 16
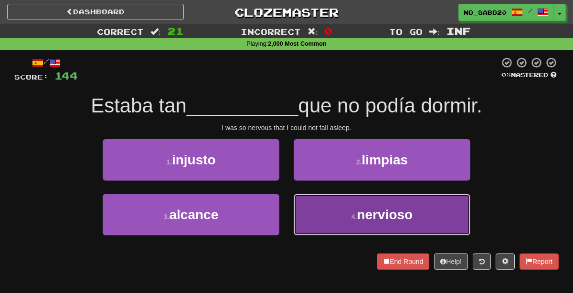
click at [326, 216] on button "4 . nervioso" at bounding box center [381, 215] width 177 height 42
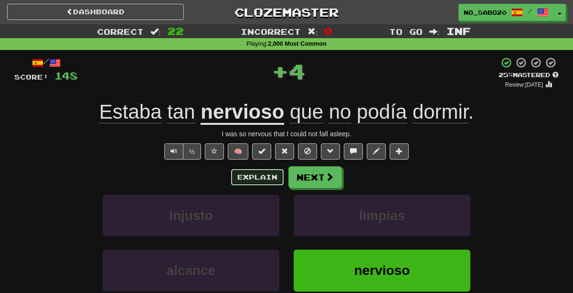
click at [261, 178] on button "Explain" at bounding box center [257, 177] width 52 height 16
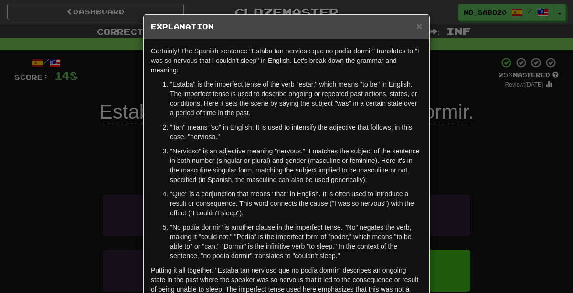
click at [469, 177] on div "× Explanation Certainly! The Spanish sentence "Estaba tan nervioso que no podía…" at bounding box center [286, 146] width 573 height 293
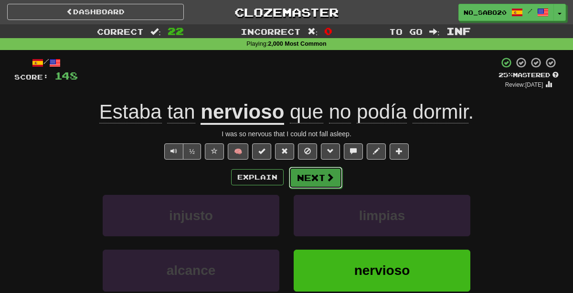
click at [304, 177] on button "Next" at bounding box center [315, 178] width 53 height 22
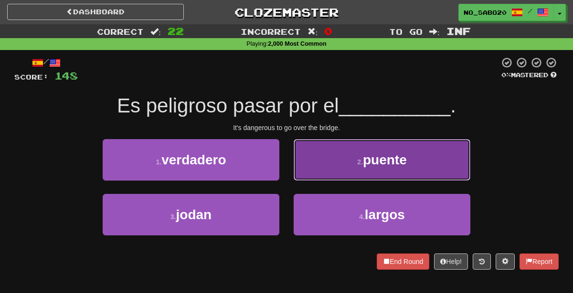
click at [357, 167] on button "2 . [PERSON_NAME]" at bounding box center [381, 160] width 177 height 42
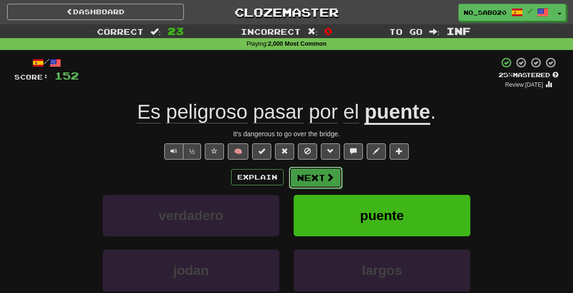
click at [303, 180] on button "Next" at bounding box center [315, 178] width 53 height 22
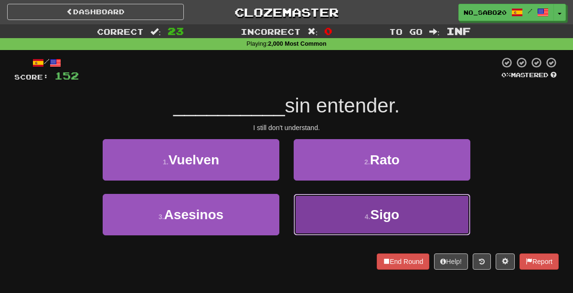
click at [312, 218] on button "4 . Sigo" at bounding box center [381, 215] width 177 height 42
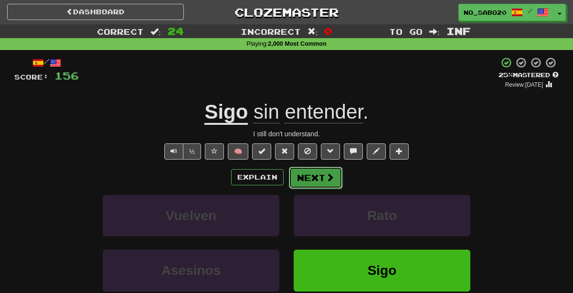
click at [311, 175] on button "Next" at bounding box center [315, 178] width 53 height 22
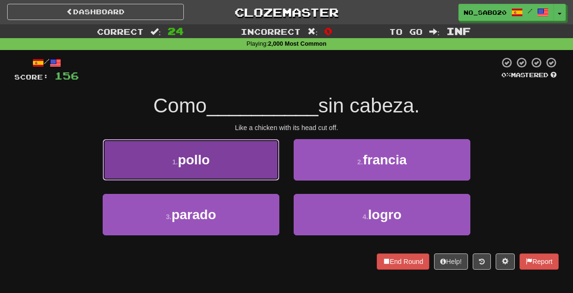
click at [258, 151] on button "1 . pollo" at bounding box center [191, 160] width 177 height 42
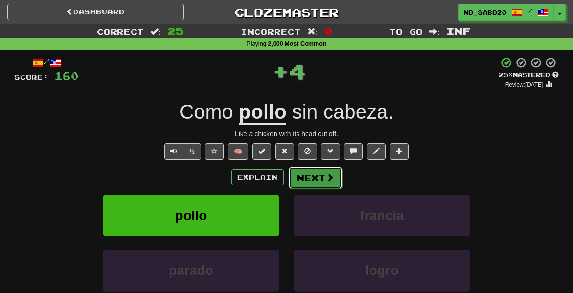
click at [308, 177] on button "Next" at bounding box center [315, 178] width 53 height 22
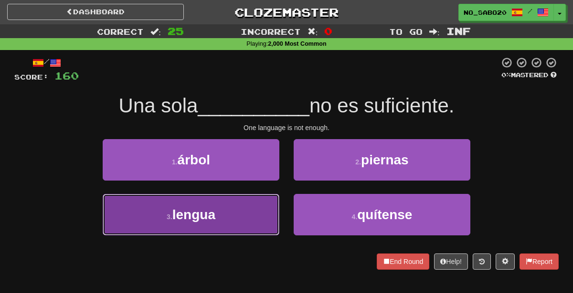
click at [256, 212] on button "3 . lengua" at bounding box center [191, 215] width 177 height 42
